Goal: Task Accomplishment & Management: Check status

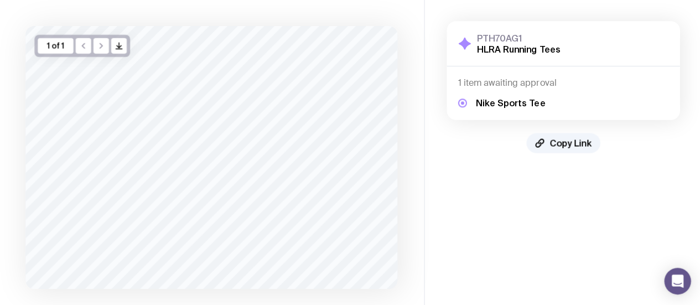
scroll to position [50, 0]
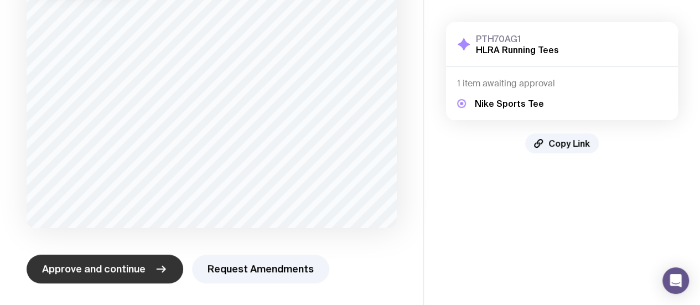
click at [140, 273] on span "Approve and continue" at bounding box center [94, 268] width 104 height 13
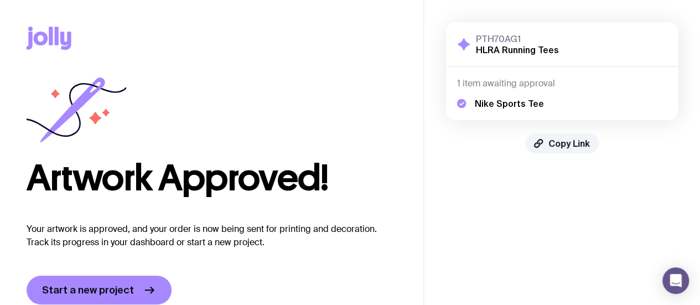
scroll to position [21, 0]
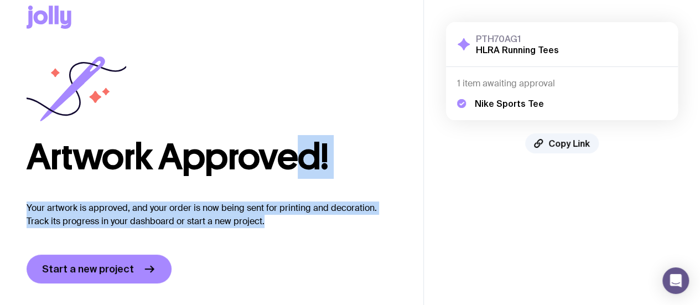
drag, startPoint x: 309, startPoint y: 226, endPoint x: 266, endPoint y: 130, distance: 106.0
click at [266, 130] on div "Artwork Approved! Your artwork is approved, and your order is now being sent fo…" at bounding box center [212, 169] width 370 height 228
